Goal: Task Accomplishment & Management: Manage account settings

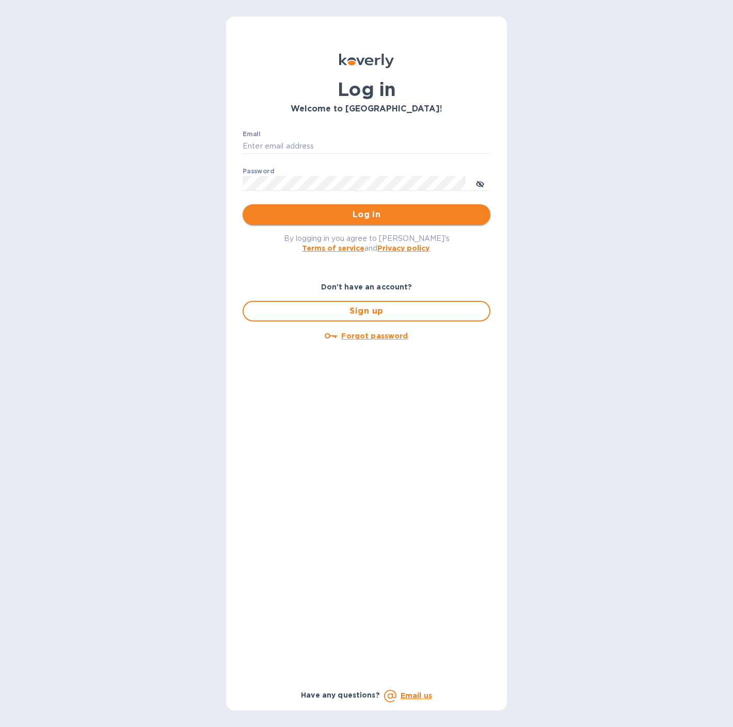
type input "[EMAIL_ADDRESS][DOMAIN_NAME]"
click at [346, 214] on span "Log in" at bounding box center [366, 215] width 231 height 12
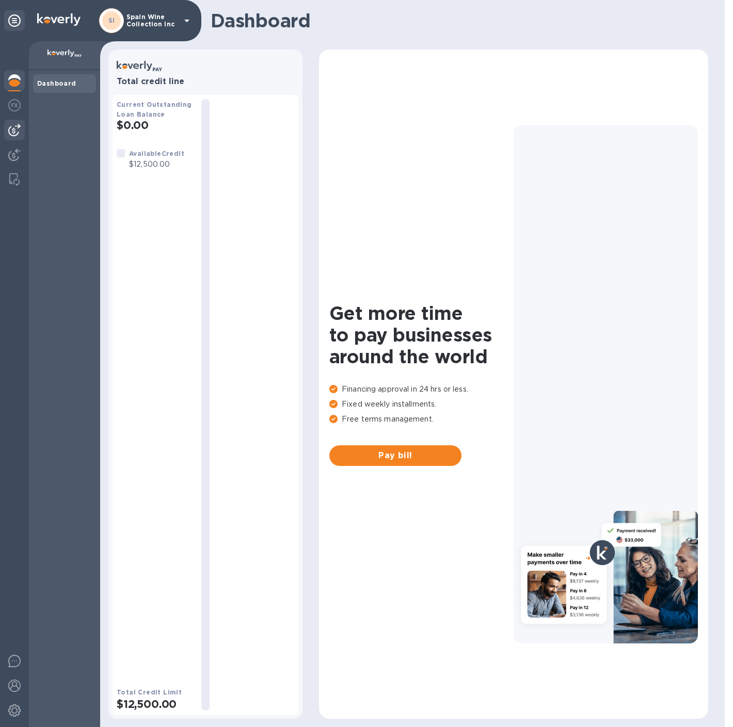
click at [14, 132] on img at bounding box center [14, 130] width 12 height 12
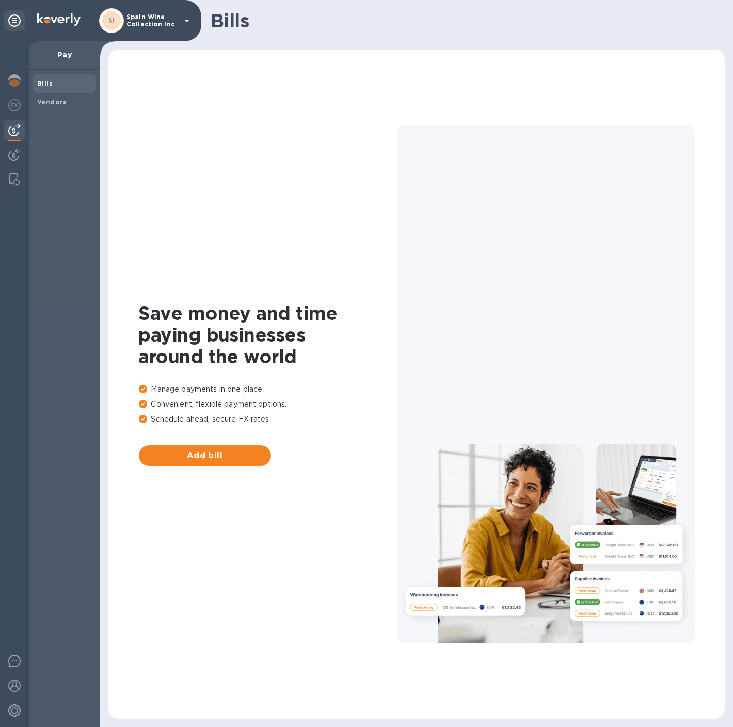
click at [140, 27] on p "Spain Wine Collection Inc" at bounding box center [152, 20] width 52 height 14
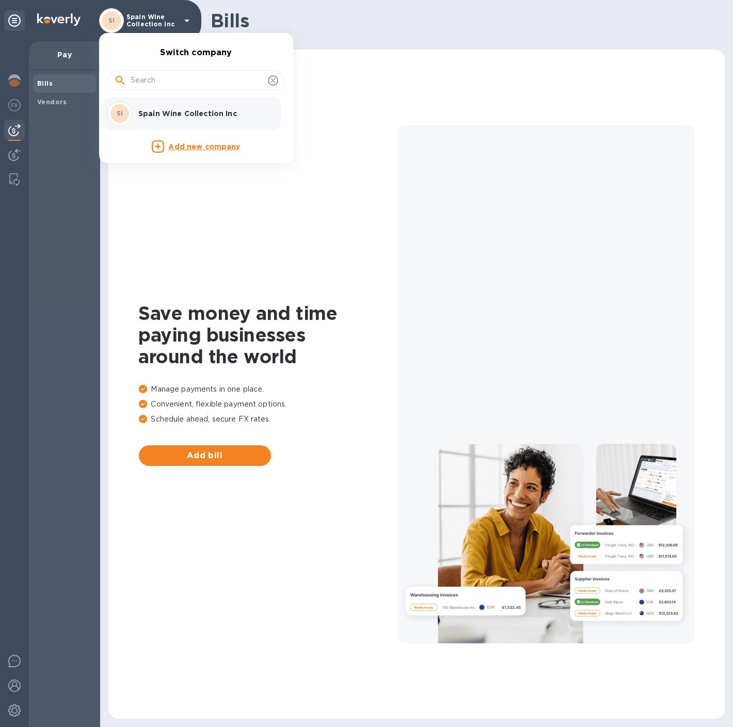
click at [149, 105] on div "SI Spain Wine Collection Inc" at bounding box center [187, 113] width 161 height 25
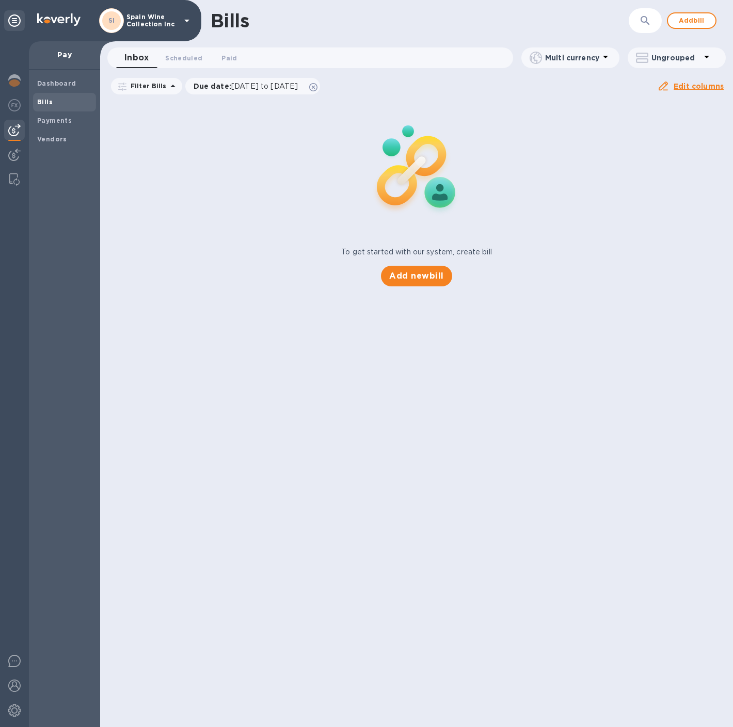
click at [19, 135] on img at bounding box center [14, 130] width 12 height 12
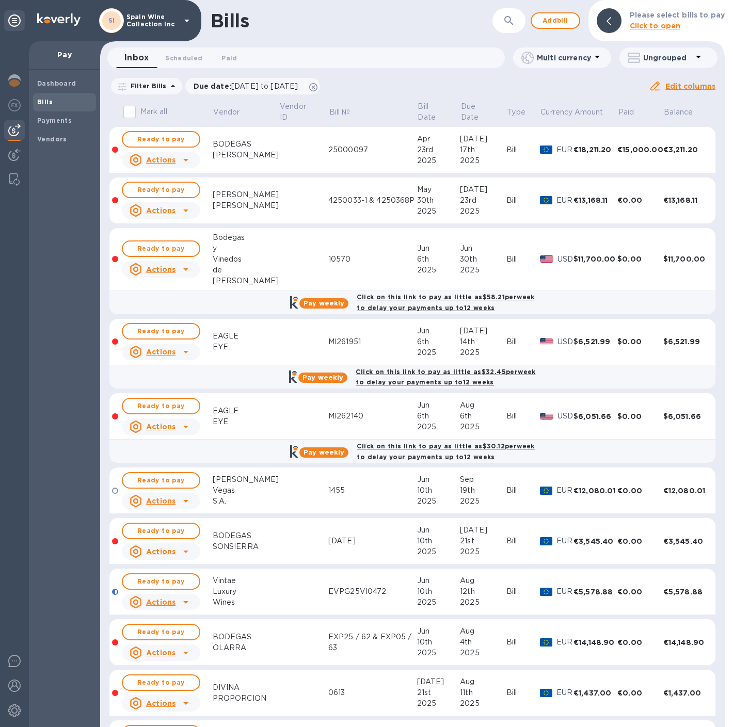
click at [46, 104] on b "Bills" at bounding box center [44, 102] width 15 height 8
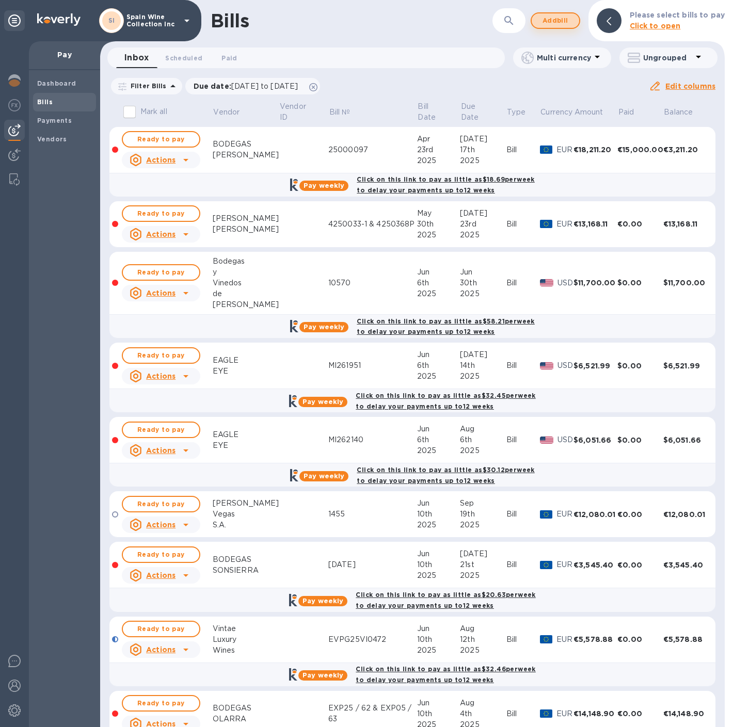
click at [551, 23] on span "Add bill" at bounding box center [555, 20] width 31 height 12
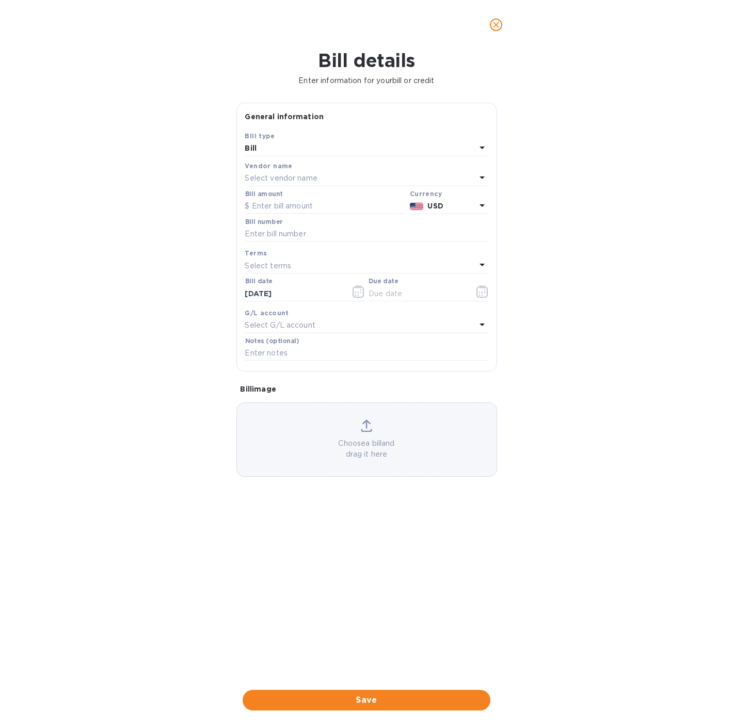
click at [276, 177] on p "Select vendor name" at bounding box center [281, 178] width 72 height 11
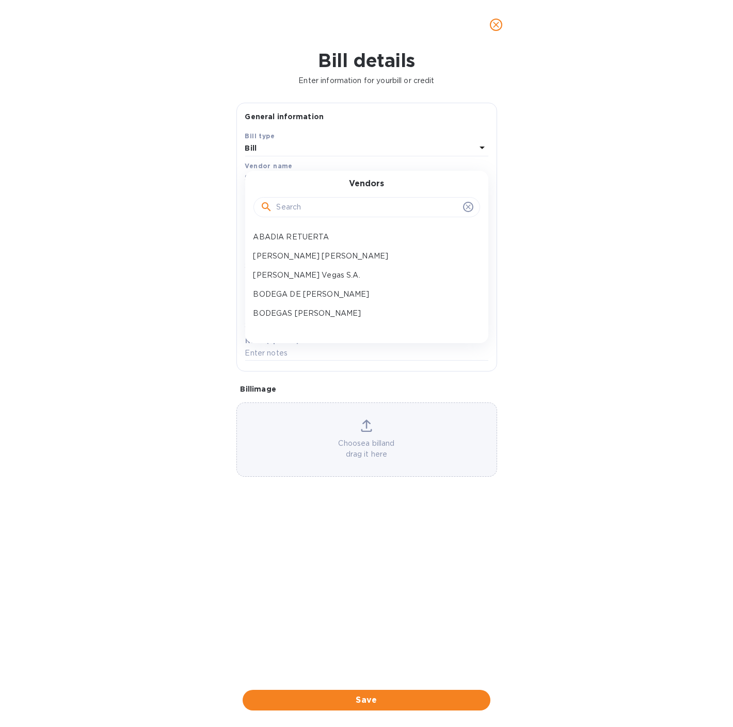
click at [286, 205] on input "text" at bounding box center [368, 207] width 182 height 15
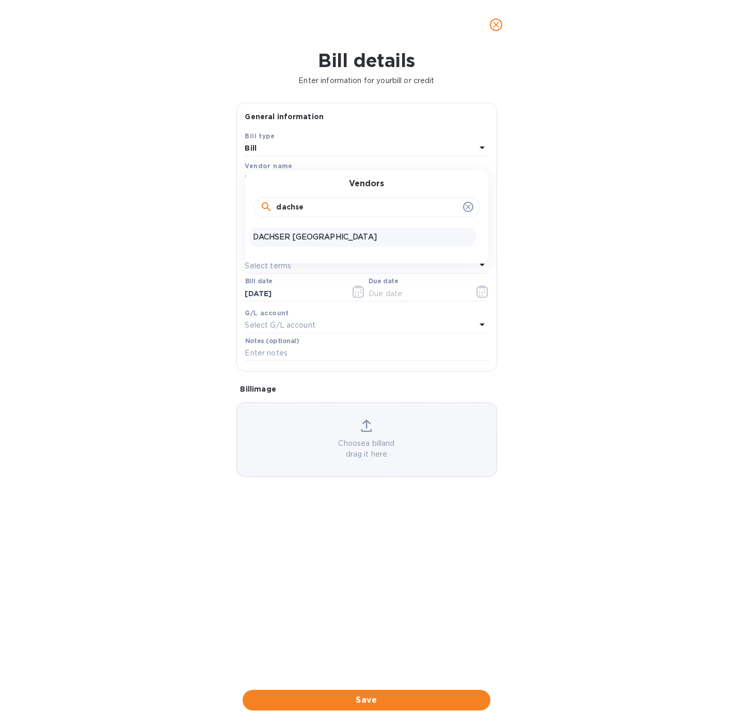
type input "dachse"
click at [300, 240] on p "DACHSER [GEOGRAPHIC_DATA]" at bounding box center [363, 237] width 218 height 11
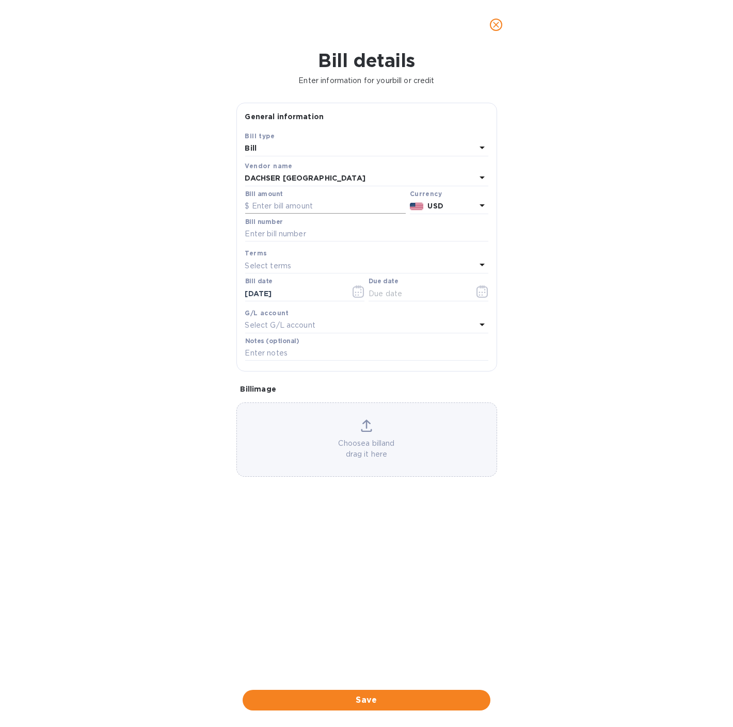
click at [284, 205] on input "text" at bounding box center [325, 206] width 161 height 15
click at [293, 206] on input "text" at bounding box center [325, 206] width 161 height 15
type input "4,436.92"
click at [259, 235] on input "text" at bounding box center [366, 234] width 243 height 15
paste input "3132887545"
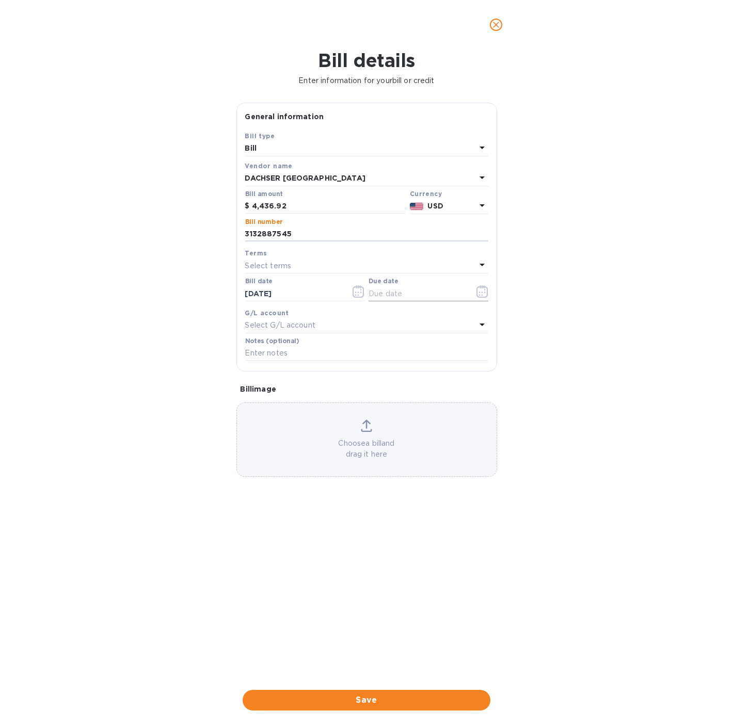
type input "3132887545"
click at [481, 294] on icon "button" at bounding box center [483, 292] width 12 height 12
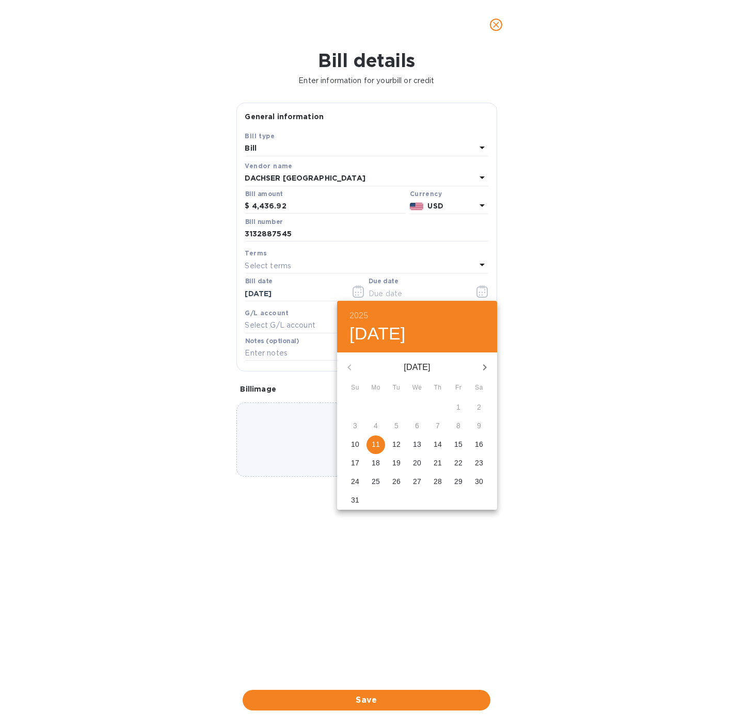
click at [379, 445] on p "11" at bounding box center [376, 444] width 8 height 10
type input "[DATE]"
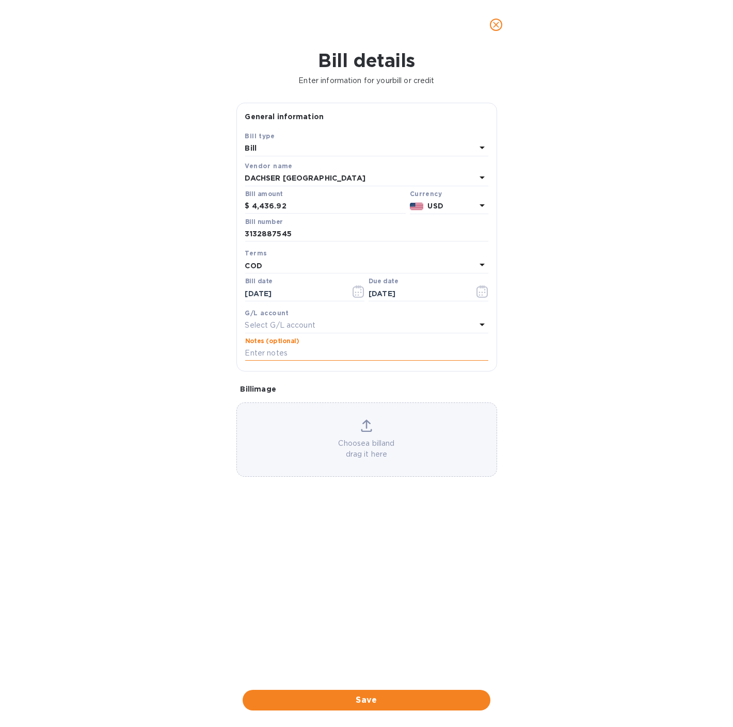
paste input "MRSU7113807"
click at [358, 440] on p "Choose a bill and drag it here" at bounding box center [367, 449] width 260 height 22
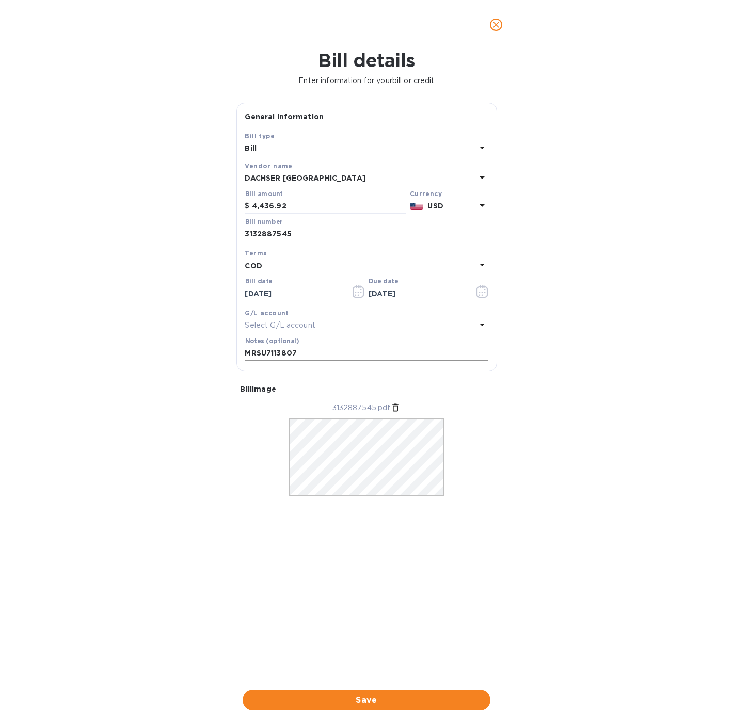
drag, startPoint x: 339, startPoint y: 360, endPoint x: 332, endPoint y: 349, distance: 13.5
click at [337, 360] on input "MRSU7113807" at bounding box center [366, 353] width 243 height 15
click at [331, 348] on input "MRSU7113807" at bounding box center [366, 353] width 243 height 15
type input "MRSU7113807 Cont 124"
click at [272, 585] on form "General information Save Bill type Bill Vendor name DACHSER [GEOGRAPHIC_DATA] B…" at bounding box center [366, 388] width 261 height 571
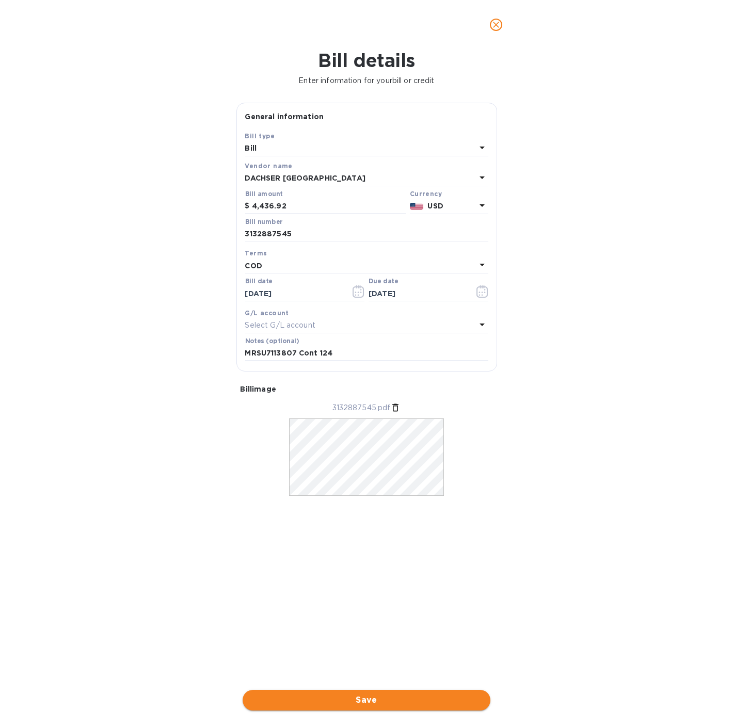
click at [382, 699] on span "Save" at bounding box center [366, 700] width 231 height 12
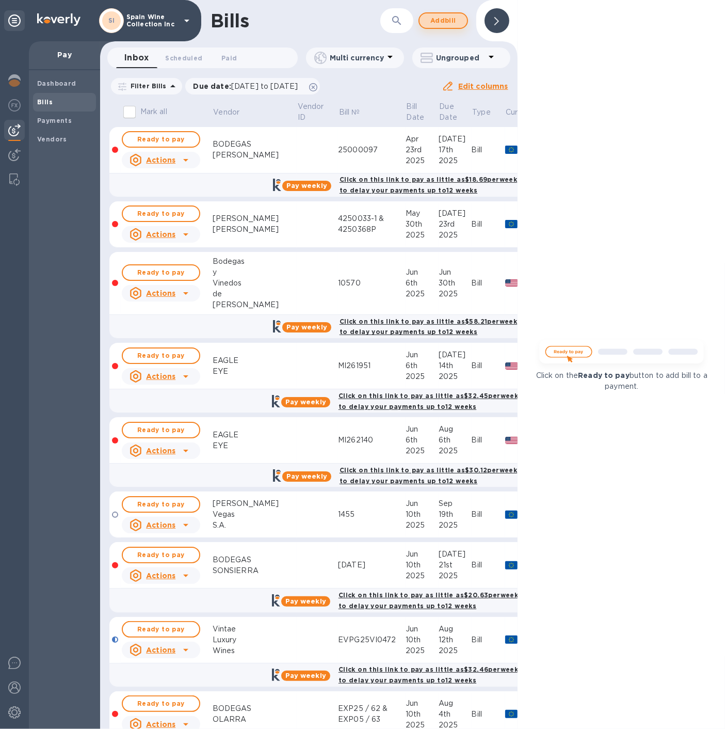
click at [442, 14] on span "Add bill" at bounding box center [443, 20] width 31 height 12
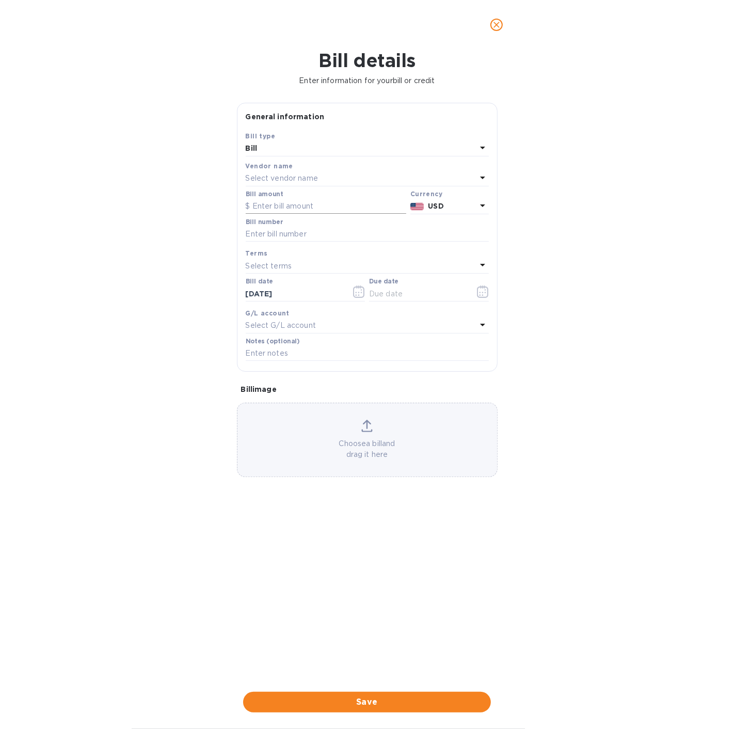
click at [270, 209] on input "text" at bounding box center [326, 206] width 161 height 15
click button "Save" at bounding box center [0, 0] width 0 height 0
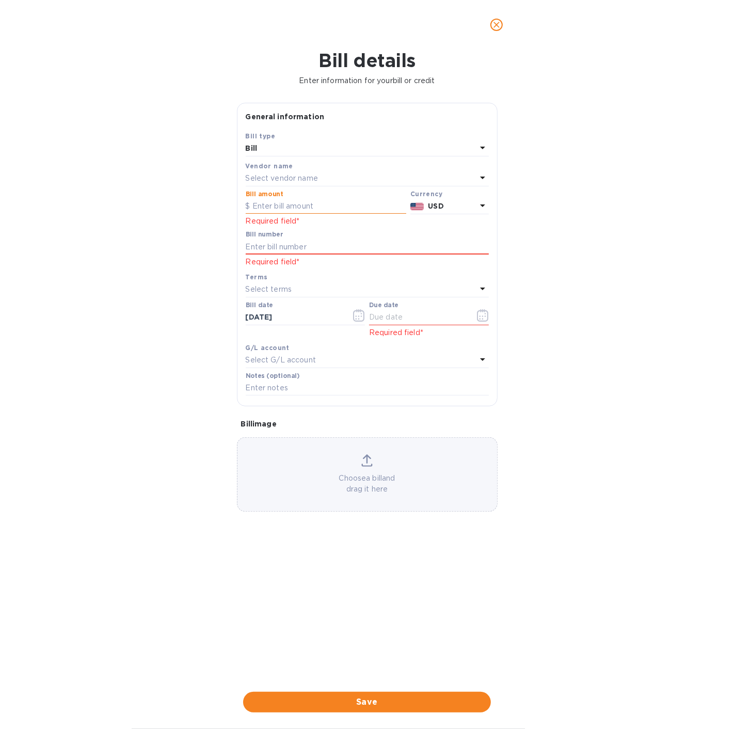
click button "Save" at bounding box center [0, 0] width 0 height 0
click at [336, 176] on div "Select vendor name" at bounding box center [361, 178] width 231 height 14
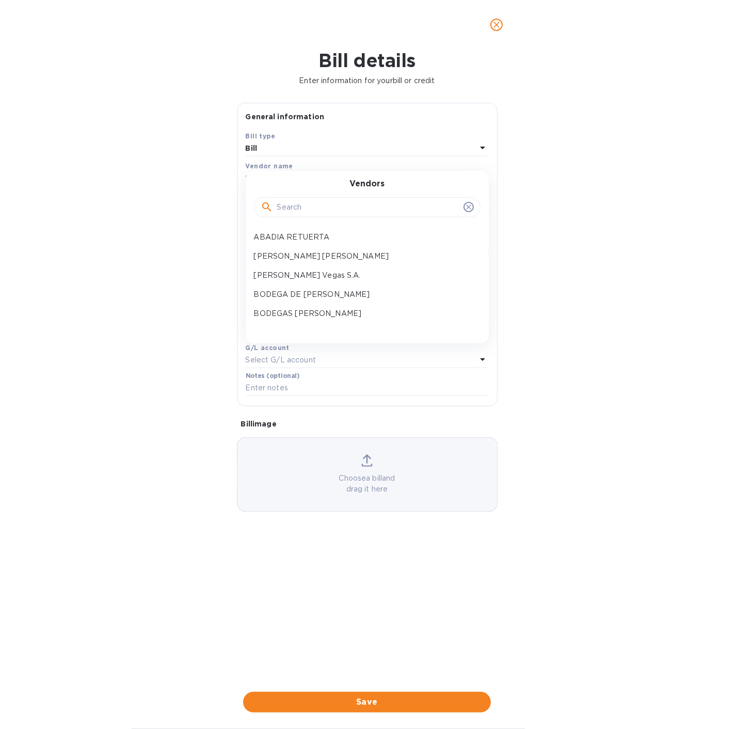
click at [296, 209] on input "text" at bounding box center [368, 207] width 182 height 15
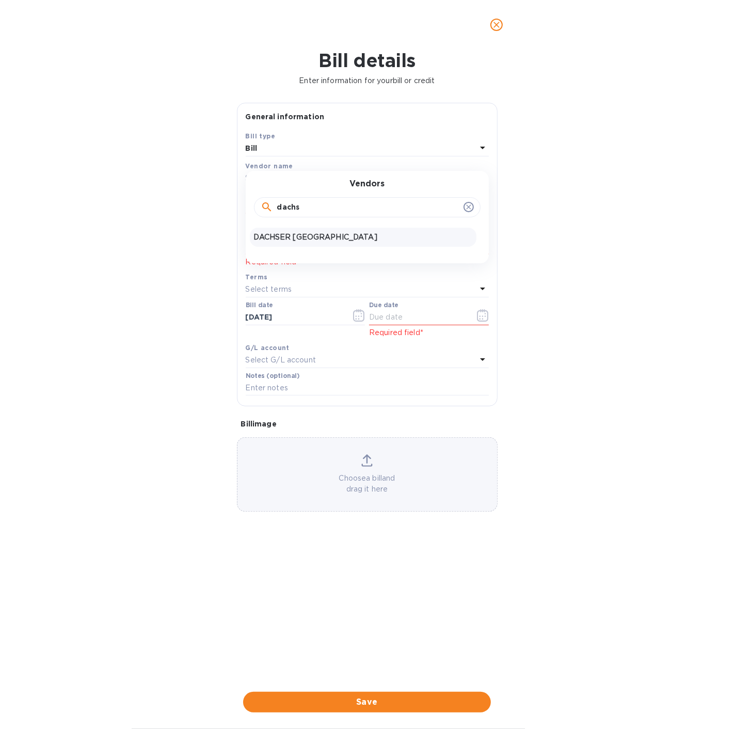
type input "dachs"
click at [302, 232] on p "DACHSER [GEOGRAPHIC_DATA]" at bounding box center [363, 237] width 218 height 11
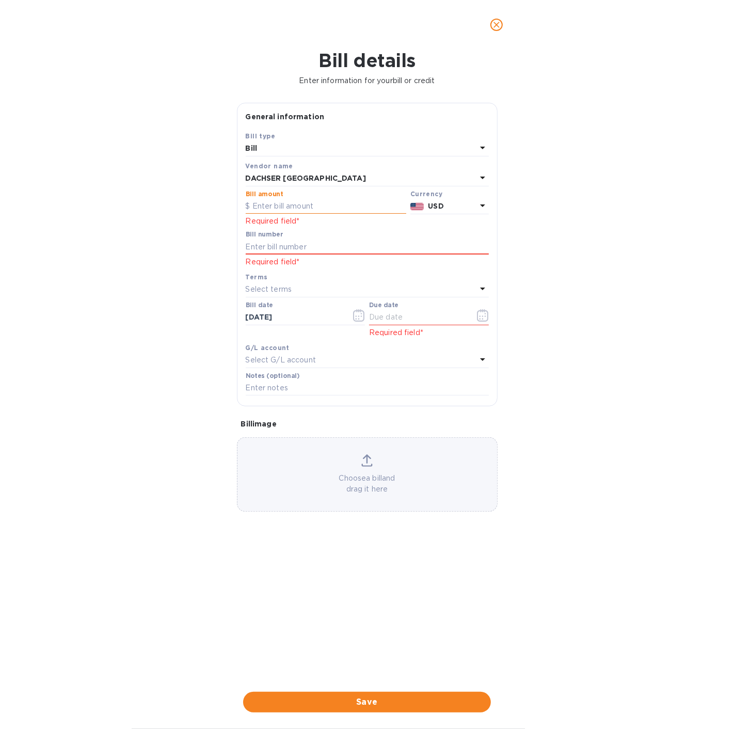
click at [319, 202] on input "text" at bounding box center [326, 206] width 161 height 15
type input "4,724.50"
click at [355, 231] on div "Bill number" at bounding box center [367, 243] width 243 height 24
click at [345, 248] on input "text" at bounding box center [367, 246] width 243 height 15
click at [316, 247] on input "text" at bounding box center [367, 246] width 243 height 15
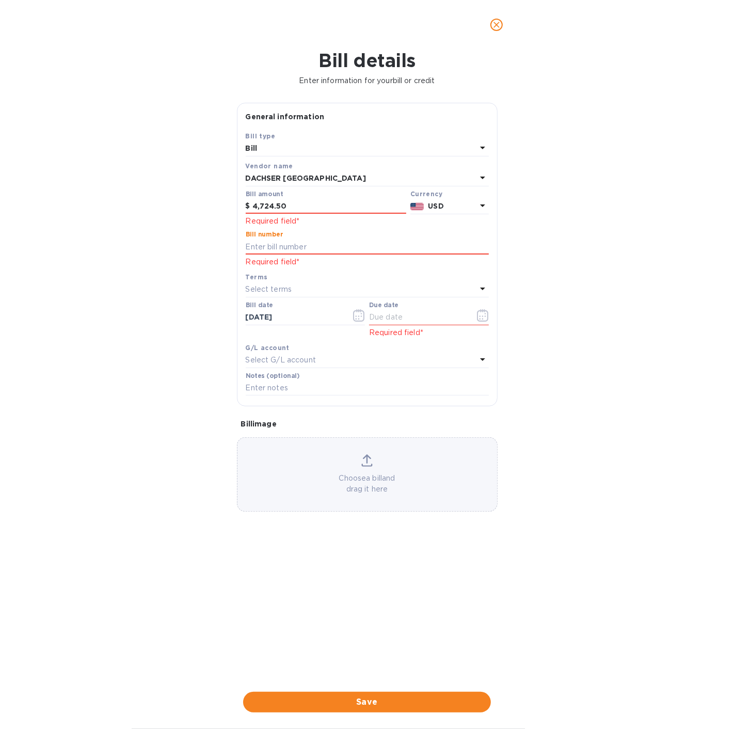
paste input "3132887688"
type input "3132887688"
click at [490, 315] on button "button" at bounding box center [483, 315] width 24 height 25
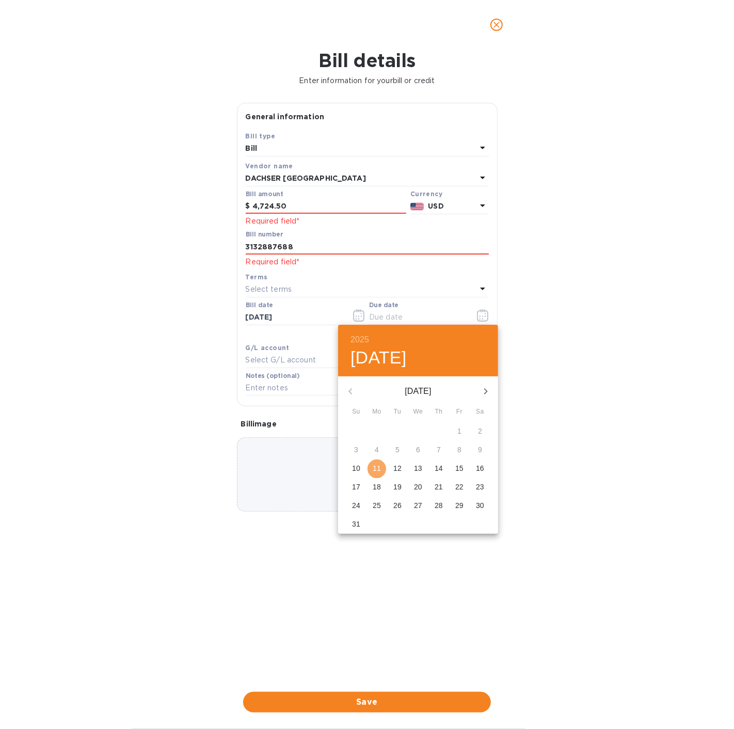
click at [383, 461] on button "11" at bounding box center [377, 469] width 19 height 19
type input "[DATE]"
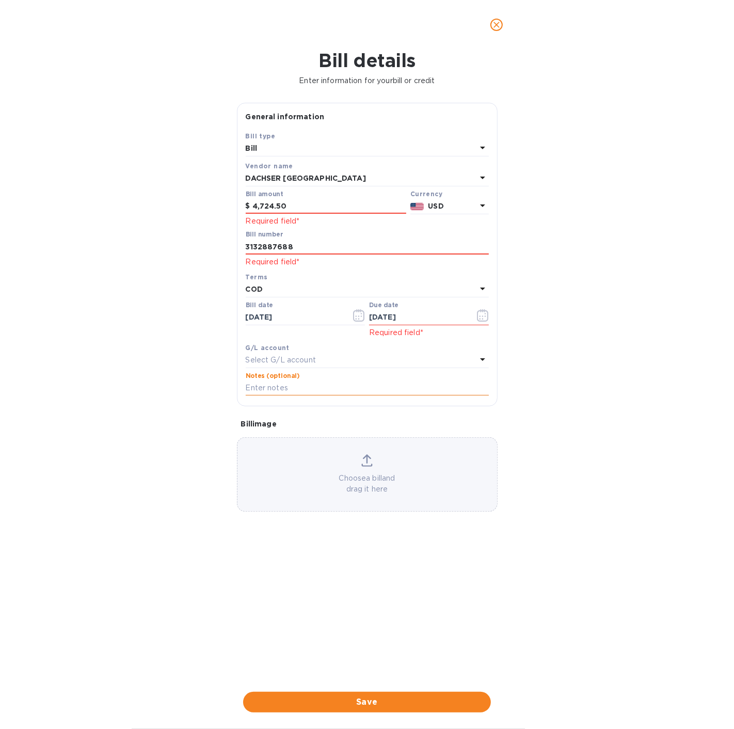
click at [314, 384] on input "text" at bounding box center [367, 388] width 243 height 15
click at [325, 383] on input "text" at bounding box center [367, 388] width 243 height 15
paste input "MRSU6033332"
click at [432, 381] on input "MRSU6033332" at bounding box center [367, 388] width 243 height 15
click at [368, 391] on input "MRSU6033332 Cont." at bounding box center [367, 388] width 243 height 15
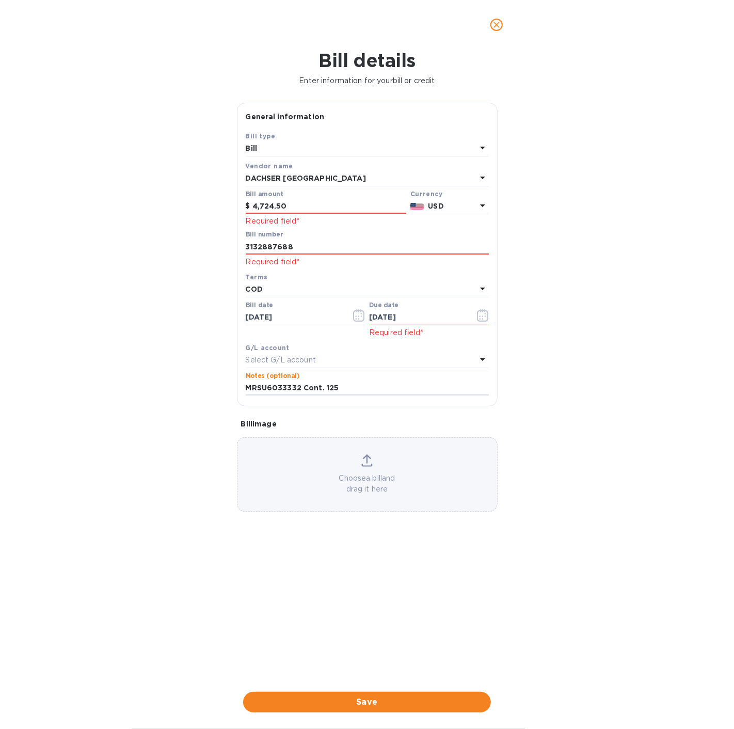
type input "MRSU6033332 Cont. 125"
click at [357, 481] on p "Choose a bill and drag it here" at bounding box center [367, 484] width 260 height 22
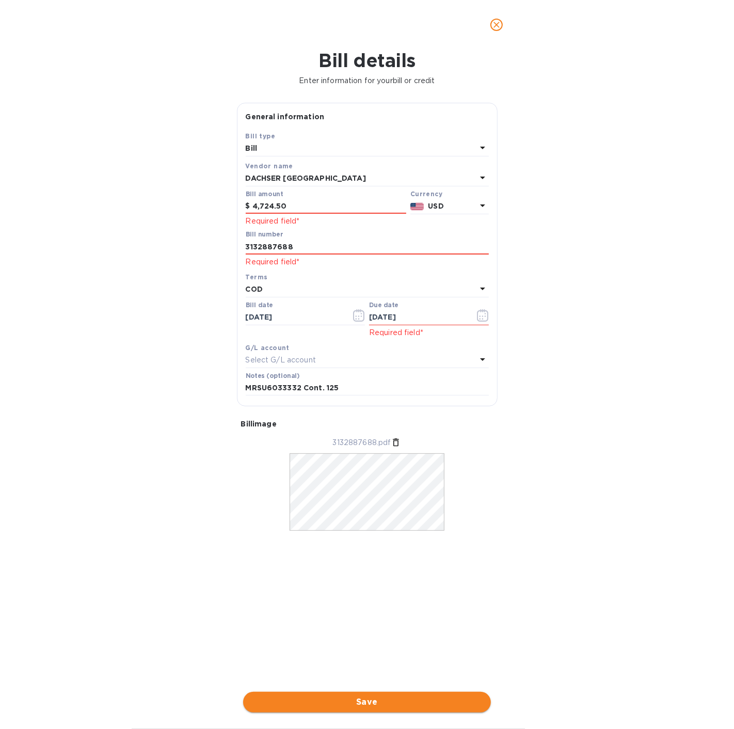
click at [356, 700] on span "Save" at bounding box center [366, 702] width 231 height 12
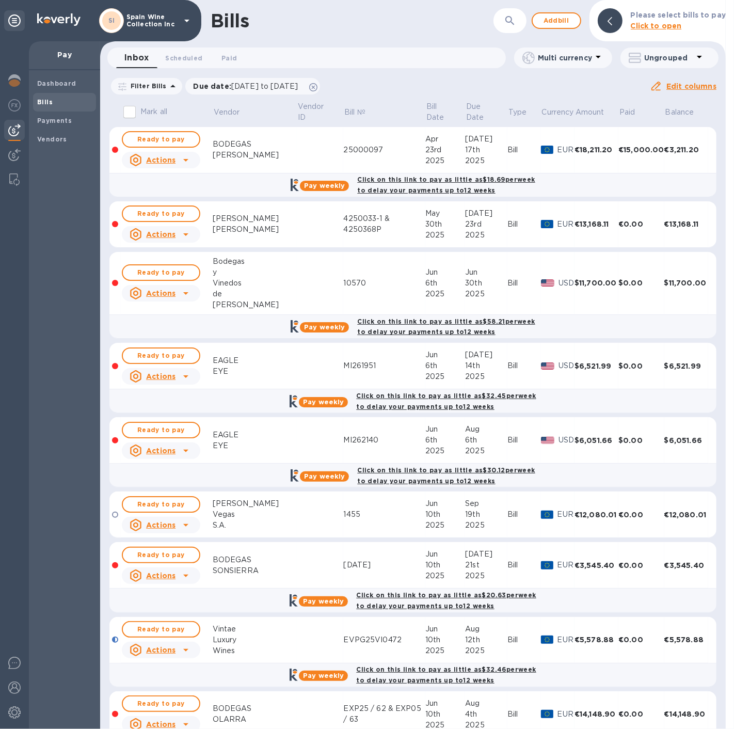
drag, startPoint x: 555, startPoint y: 425, endPoint x: 575, endPoint y: 430, distance: 21.1
click at [575, 430] on tr "Ready to pay Actions EAGLE EYE MI262140 [DATE] [DATE] Bill USD $6,051.66 $0.00 …" at bounding box center [412, 440] width 607 height 46
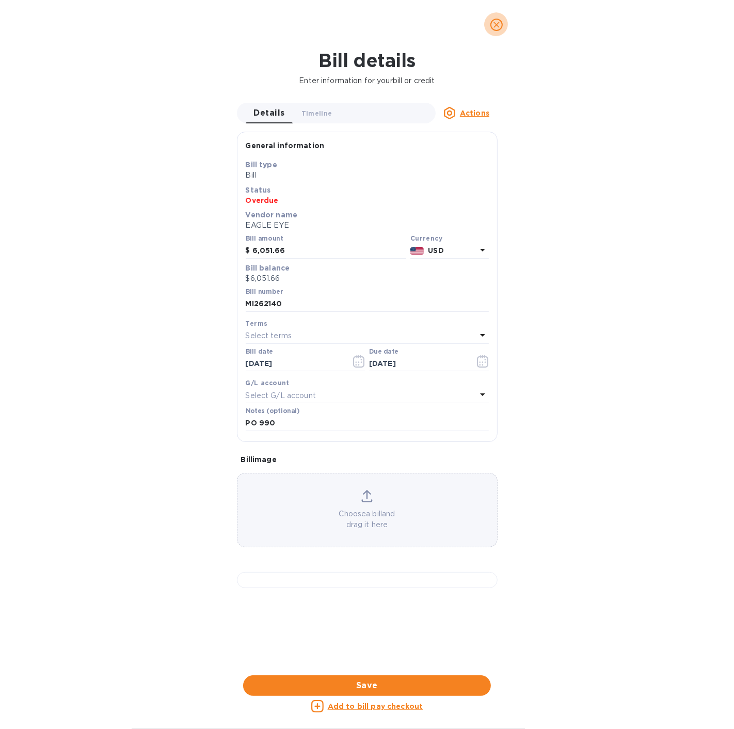
click at [494, 30] on span "close" at bounding box center [496, 25] width 12 height 12
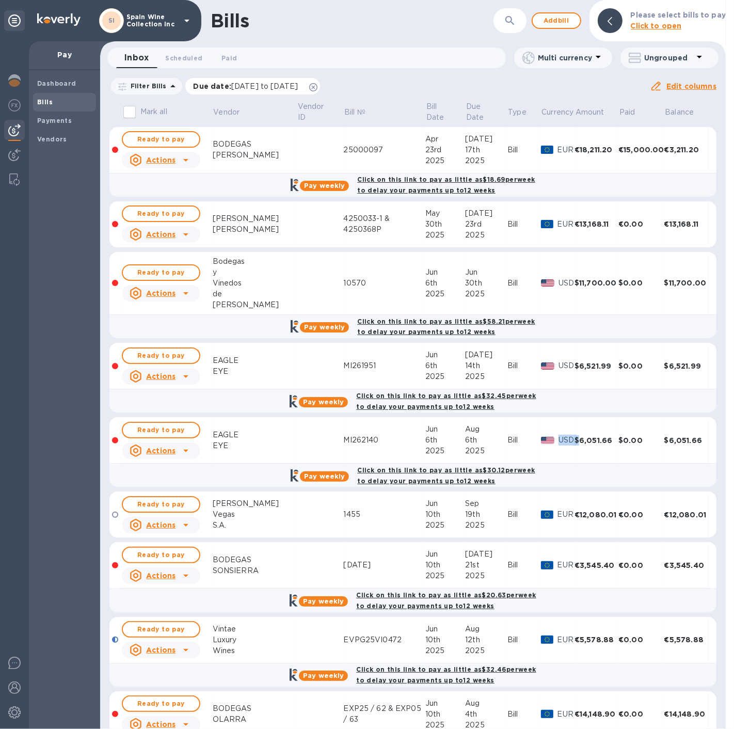
click at [318, 86] on icon at bounding box center [313, 87] width 8 height 8
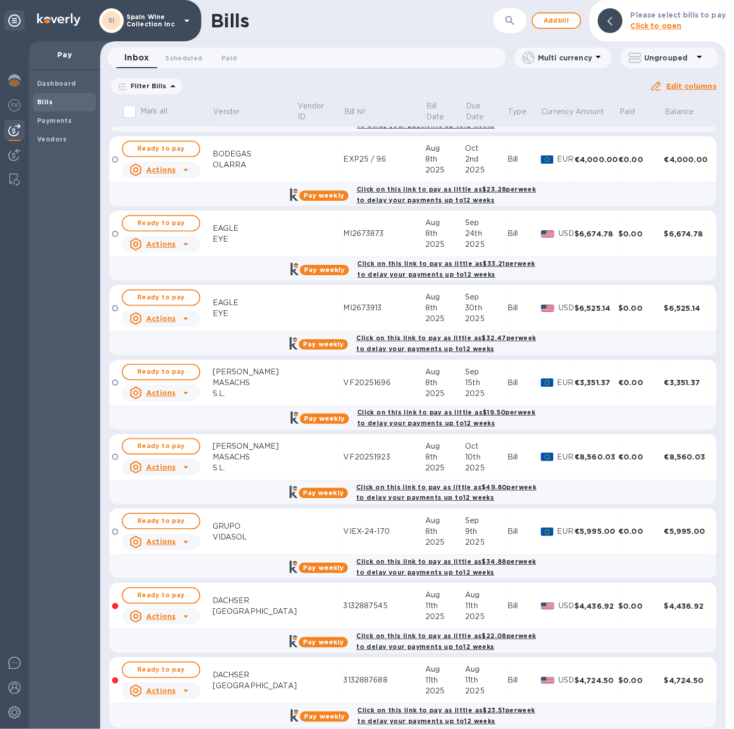
scroll to position [1725, 0]
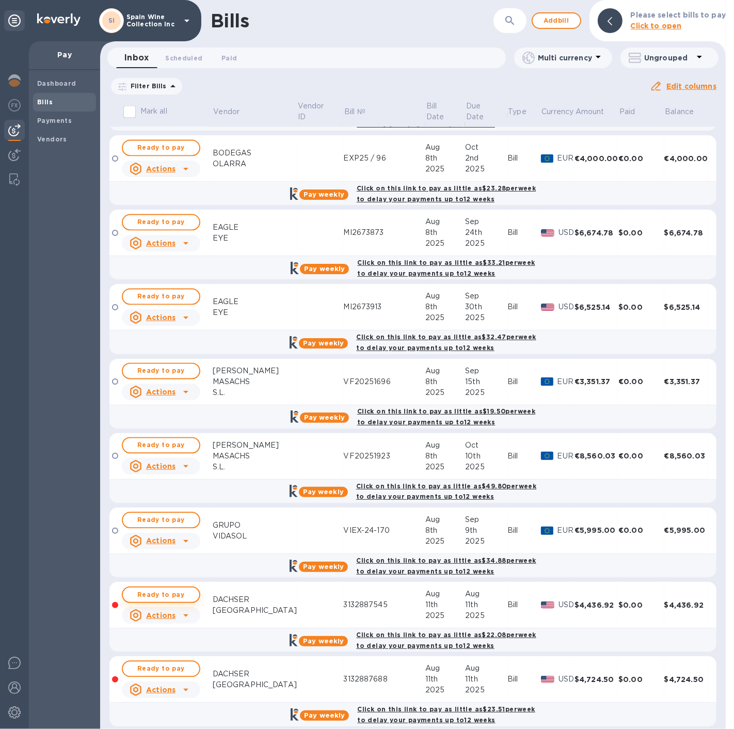
click at [184, 589] on span "Ready to pay" at bounding box center [161, 595] width 60 height 12
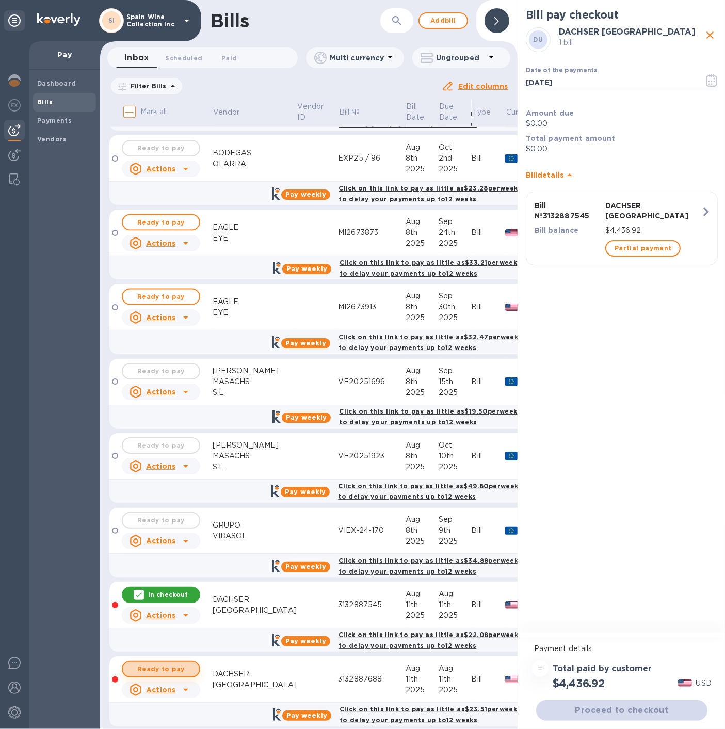
click at [156, 663] on span "Ready to pay" at bounding box center [161, 669] width 60 height 12
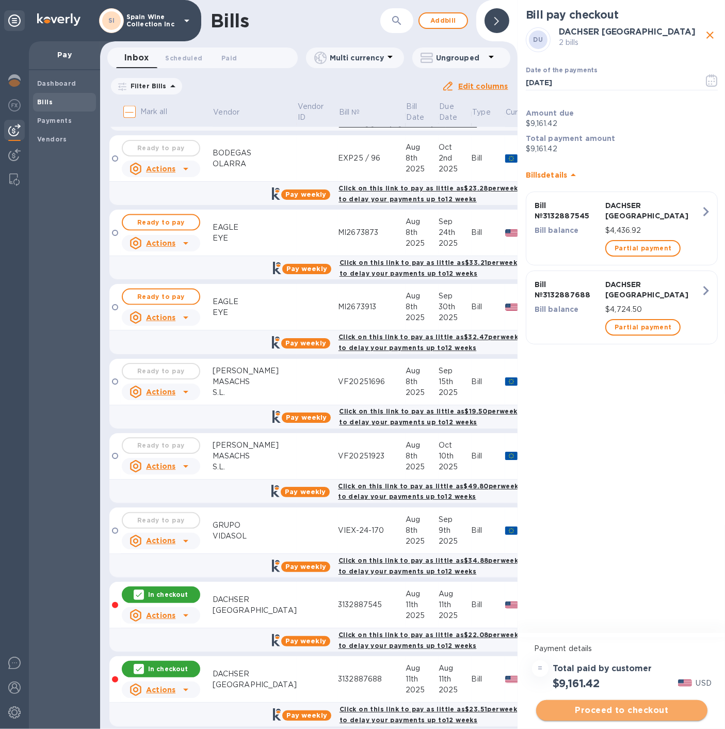
click at [615, 710] on span "Proceed to checkout" at bounding box center [622, 710] width 155 height 12
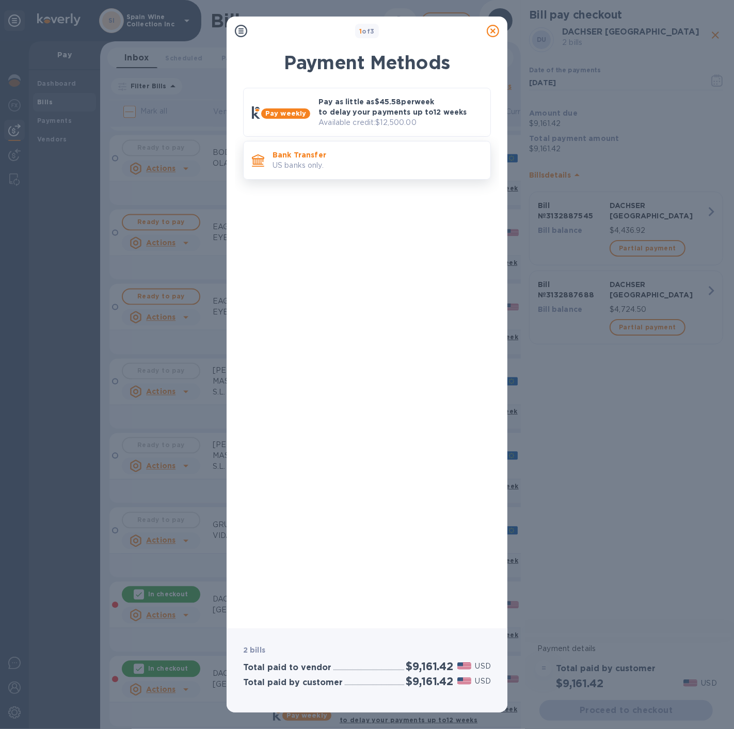
click at [363, 146] on div "Bank Transfer US banks only." at bounding box center [377, 160] width 218 height 29
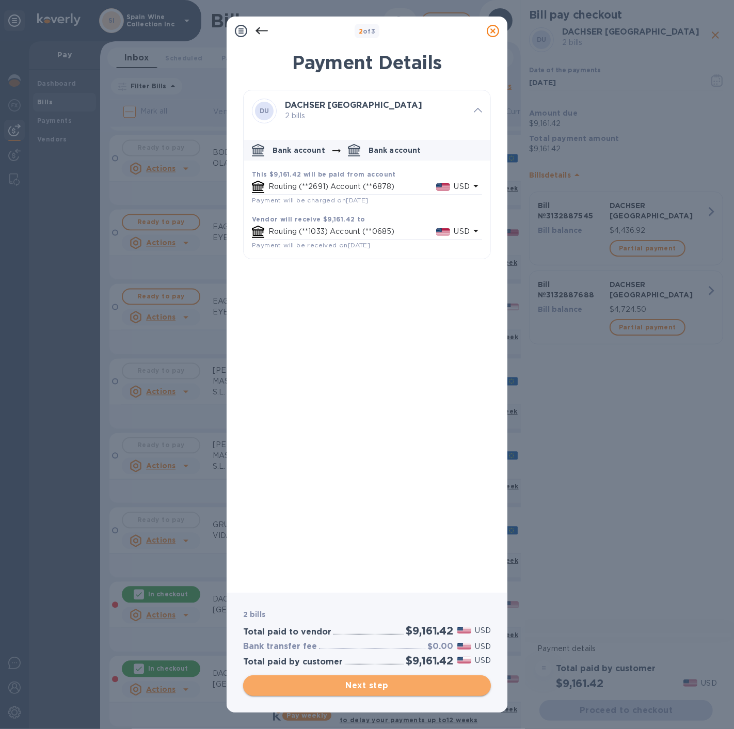
click at [374, 689] on span "Next step" at bounding box center [366, 685] width 231 height 12
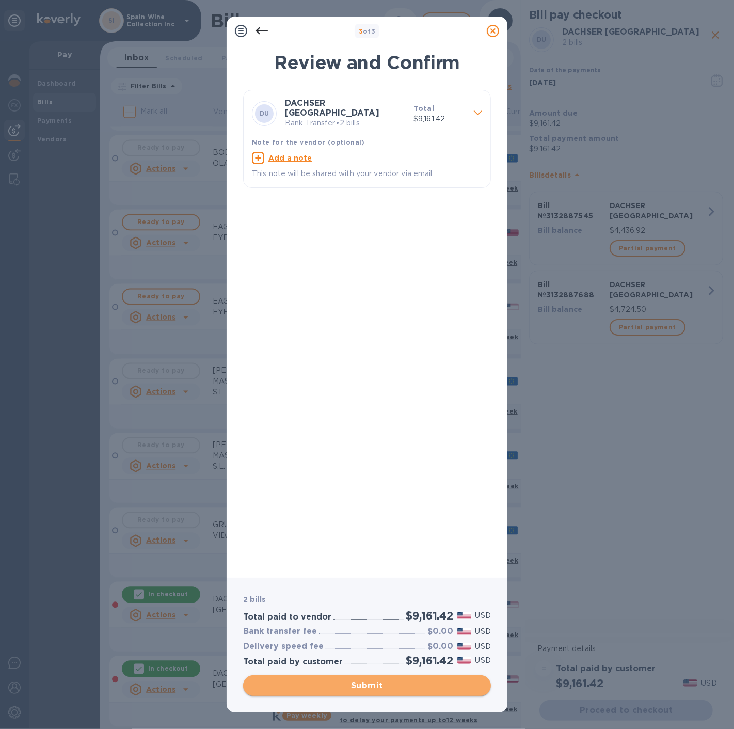
click at [350, 687] on span "Submit" at bounding box center [366, 685] width 231 height 12
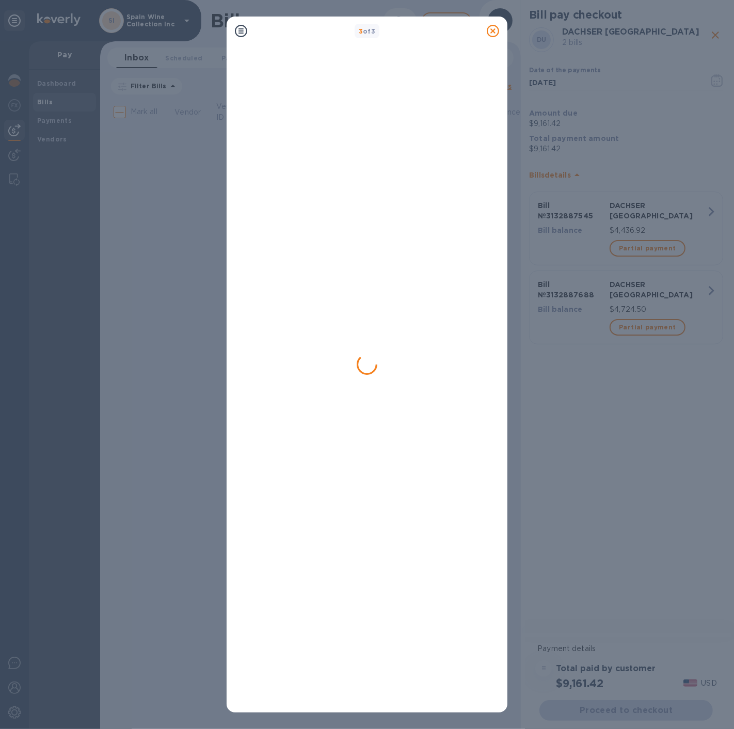
scroll to position [0, 0]
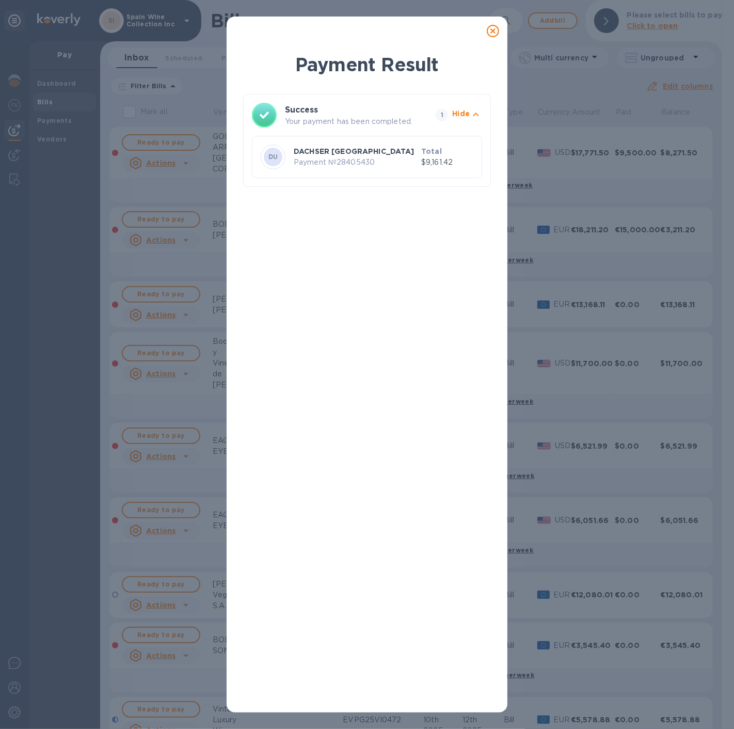
click at [393, 169] on div "DACHSER USA Payment № 28405430" at bounding box center [356, 156] width 128 height 25
click at [458, 154] on p "Total" at bounding box center [447, 151] width 52 height 10
click at [490, 36] on icon at bounding box center [493, 31] width 12 height 12
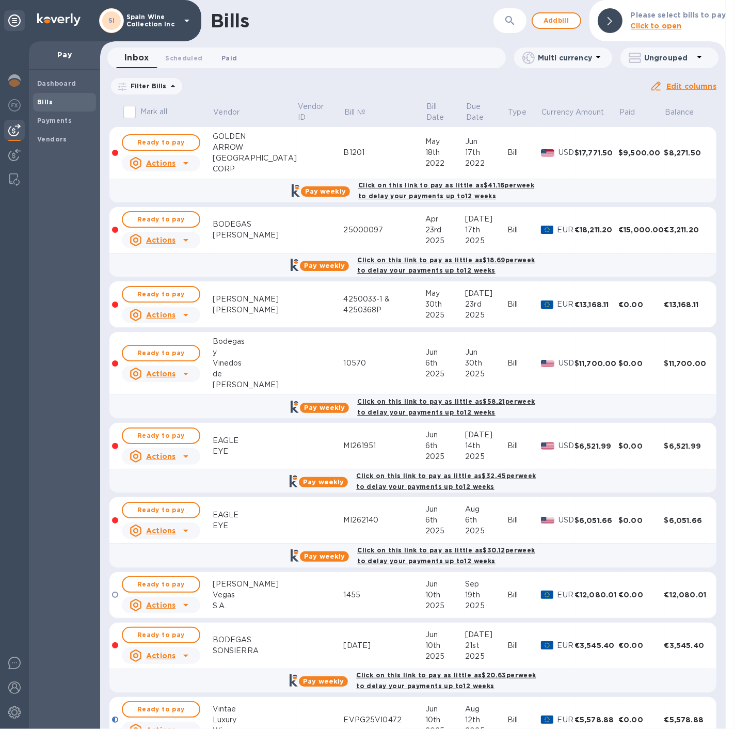
click at [228, 55] on span "Paid 0" at bounding box center [228, 58] width 15 height 11
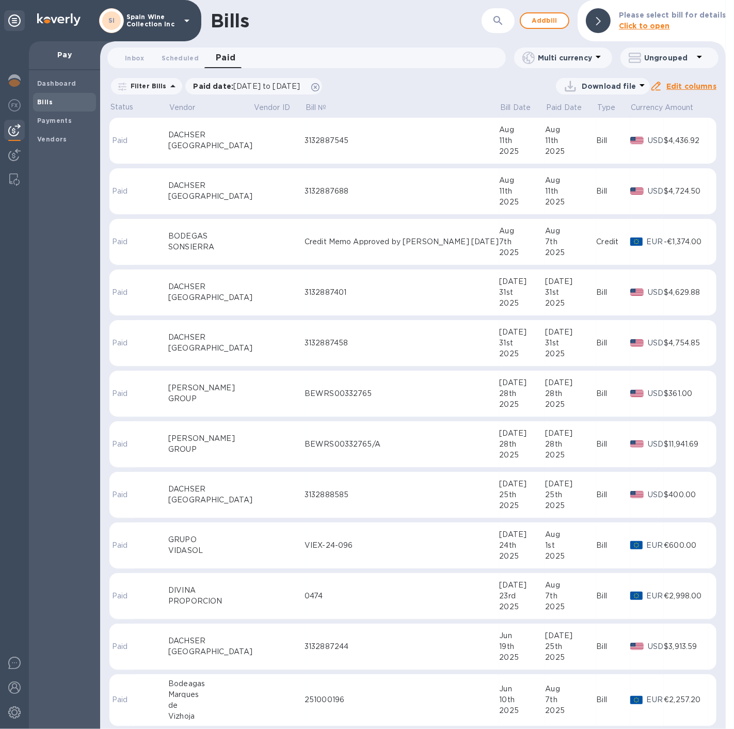
click at [253, 151] on td at bounding box center [279, 141] width 52 height 46
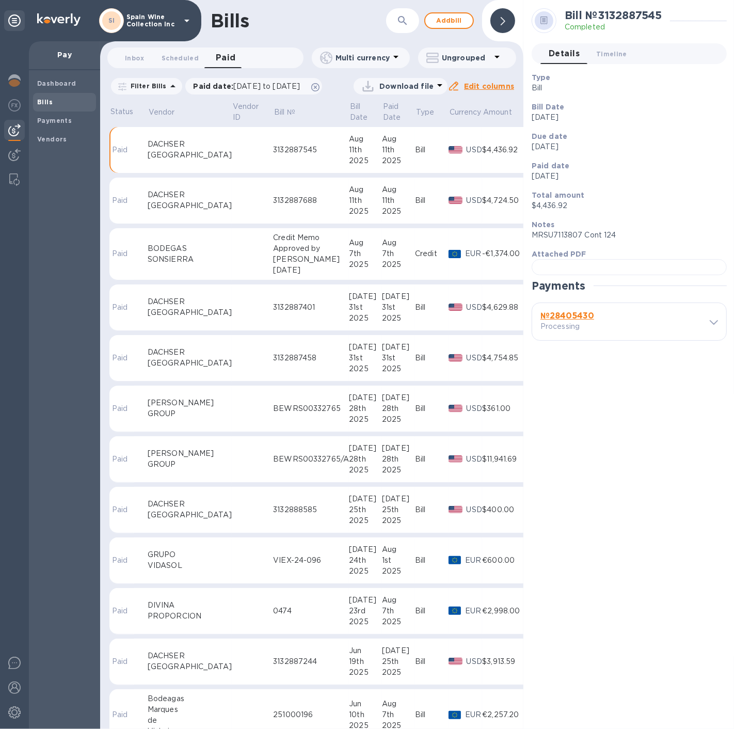
click at [706, 327] on div at bounding box center [710, 322] width 15 height 10
click at [715, 325] on icon at bounding box center [714, 322] width 8 height 5
click at [289, 31] on div "Bills" at bounding box center [294, 21] width 167 height 22
